Goal: Information Seeking & Learning: Check status

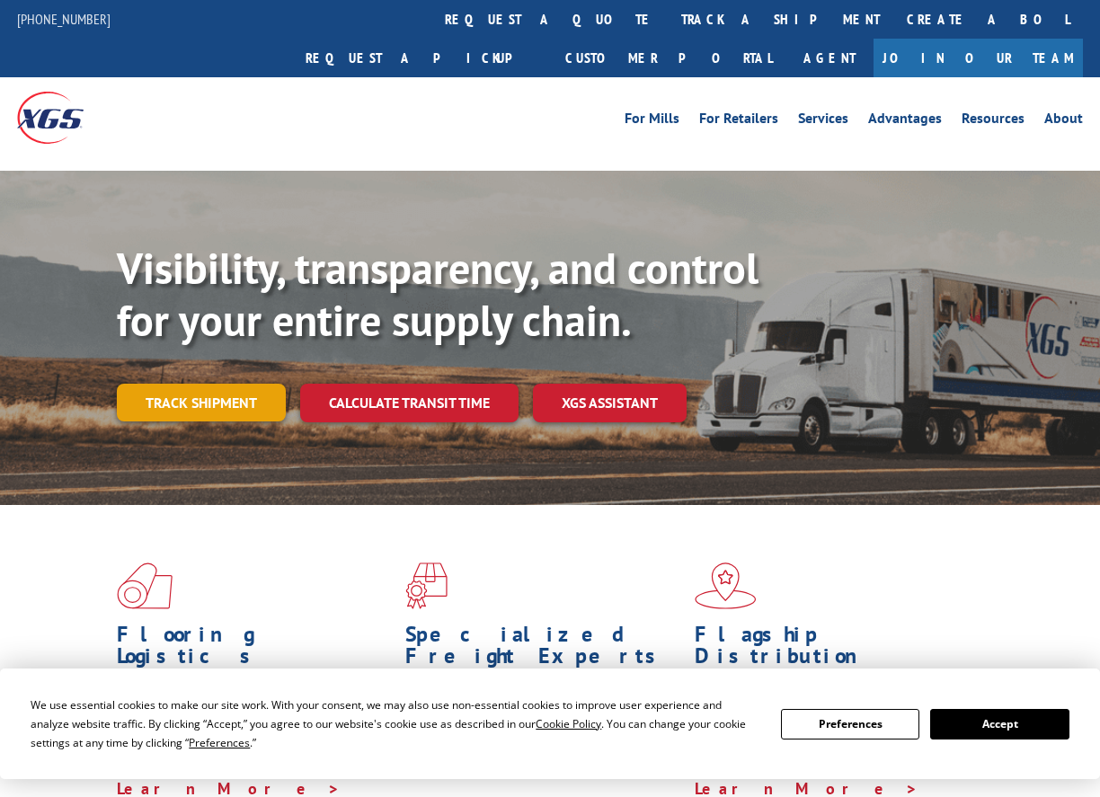
click at [212, 384] on link "Track shipment" at bounding box center [201, 403] width 169 height 38
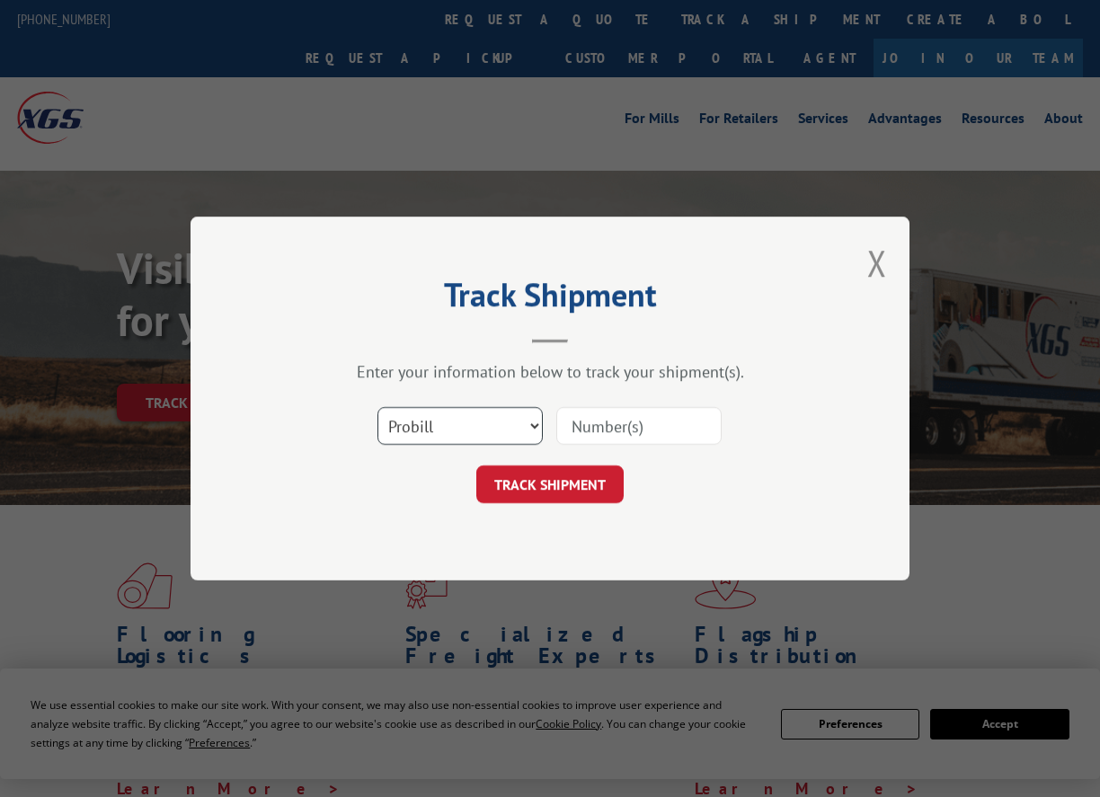
click at [468, 427] on select "Select category... Probill BOL PO" at bounding box center [460, 426] width 165 height 38
select select "po"
click at [378, 407] on select "Select category... Probill BOL PO" at bounding box center [460, 426] width 165 height 38
click at [587, 433] on input at bounding box center [639, 426] width 165 height 38
paste input "297406590"
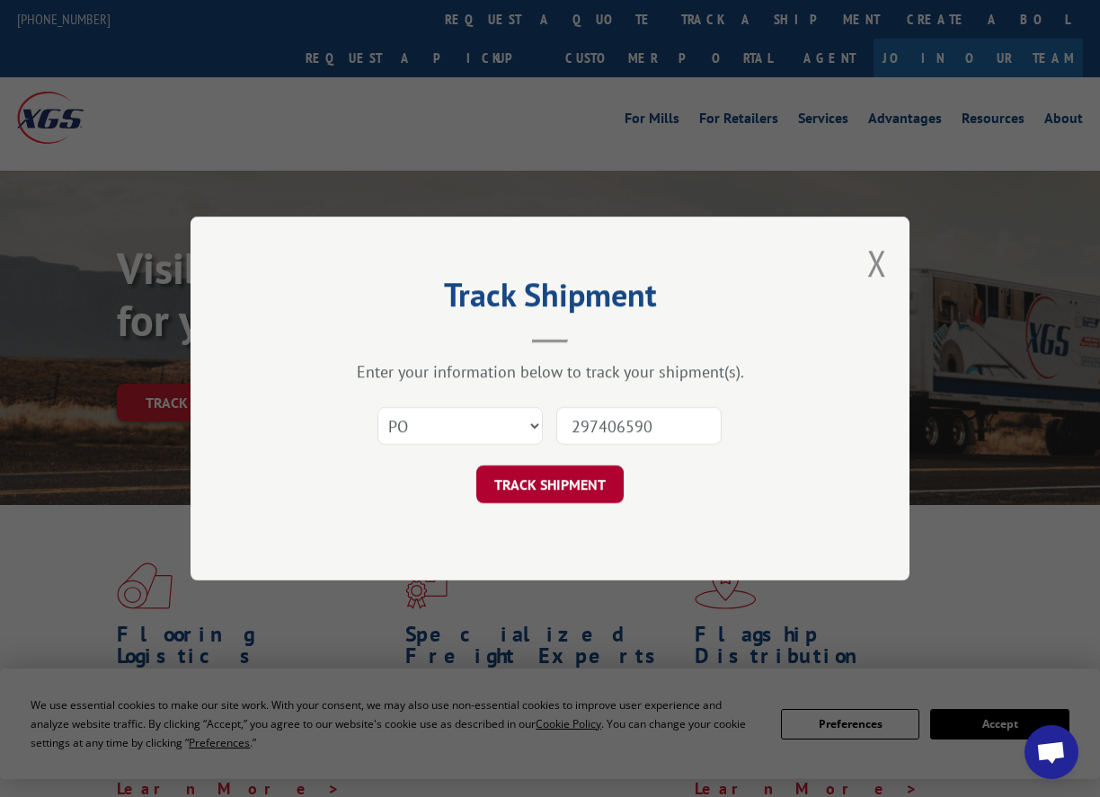
type input "297406590"
click at [555, 486] on button "TRACK SHIPMENT" at bounding box center [549, 485] width 147 height 38
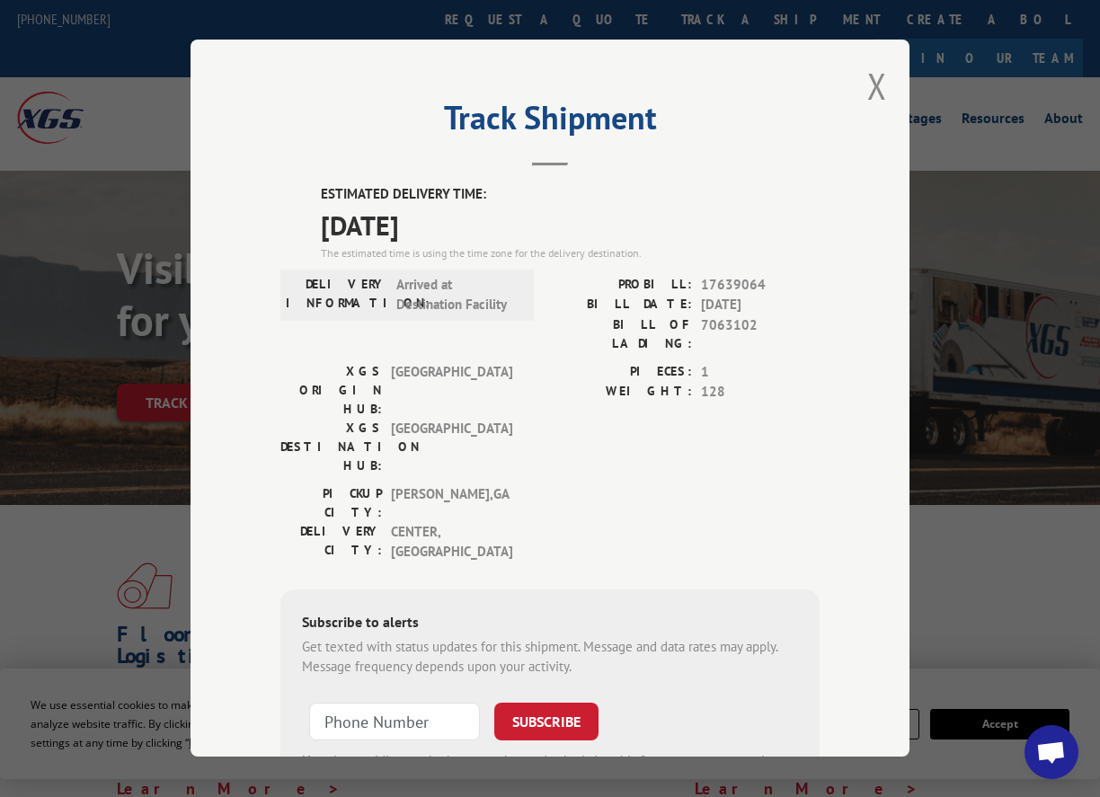
drag, startPoint x: 313, startPoint y: 181, endPoint x: 483, endPoint y: 218, distance: 173.9
click at [483, 218] on div "ESTIMATED DELIVERY TIME: [DATE] The estimated time is using the time zone for t…" at bounding box center [550, 508] width 539 height 649
copy div "ESTIMATED DELIVERY TIME: [DATE]"
click at [480, 206] on span "[DATE]" at bounding box center [570, 225] width 499 height 40
